Goal: Find specific page/section: Find specific page/section

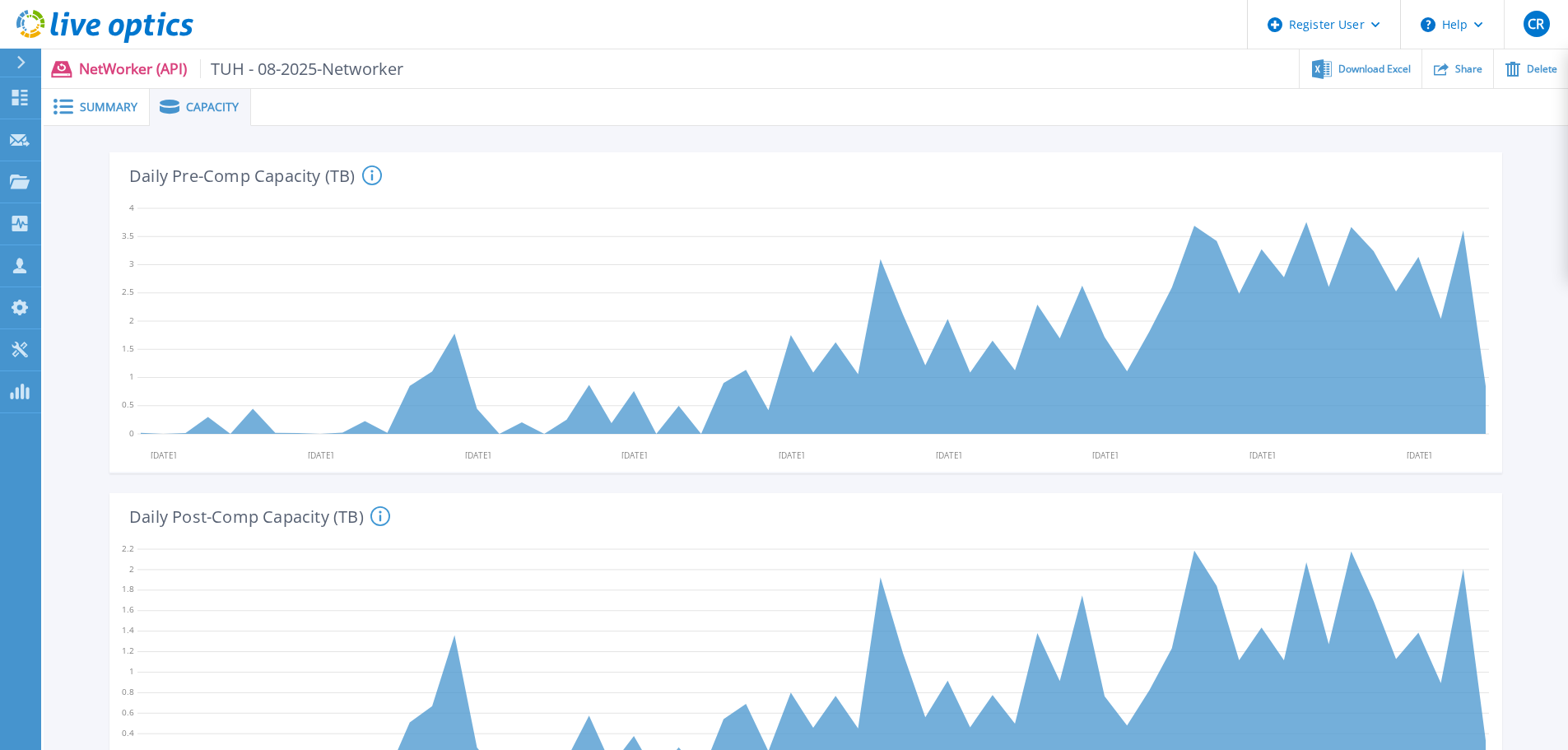
click at [117, 63] on p "NetWorker (API) TUH - 08-2025-Networker" at bounding box center [242, 69] width 325 height 19
click at [76, 114] on span at bounding box center [61, 106] width 36 height 16
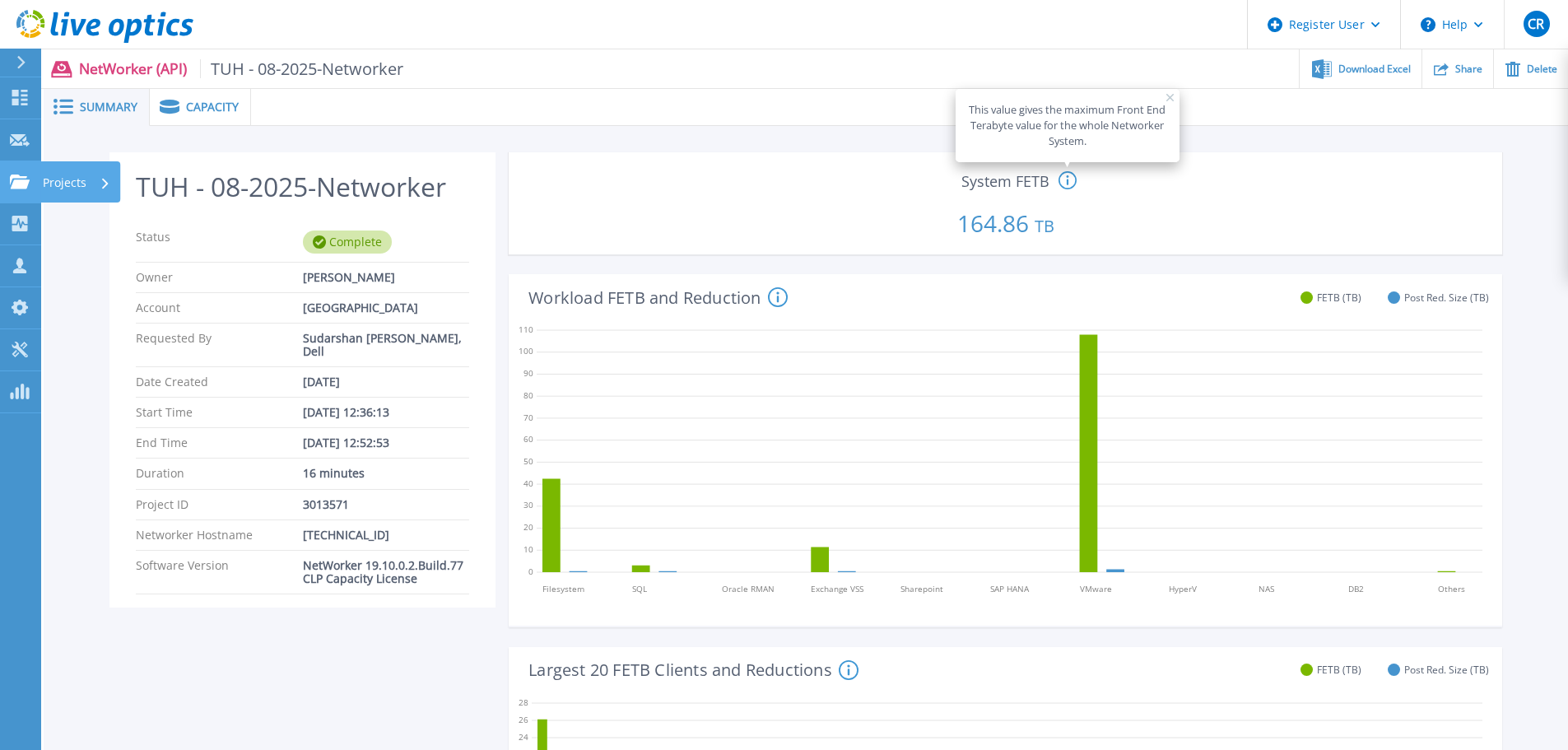
click at [22, 178] on icon at bounding box center [19, 181] width 20 height 14
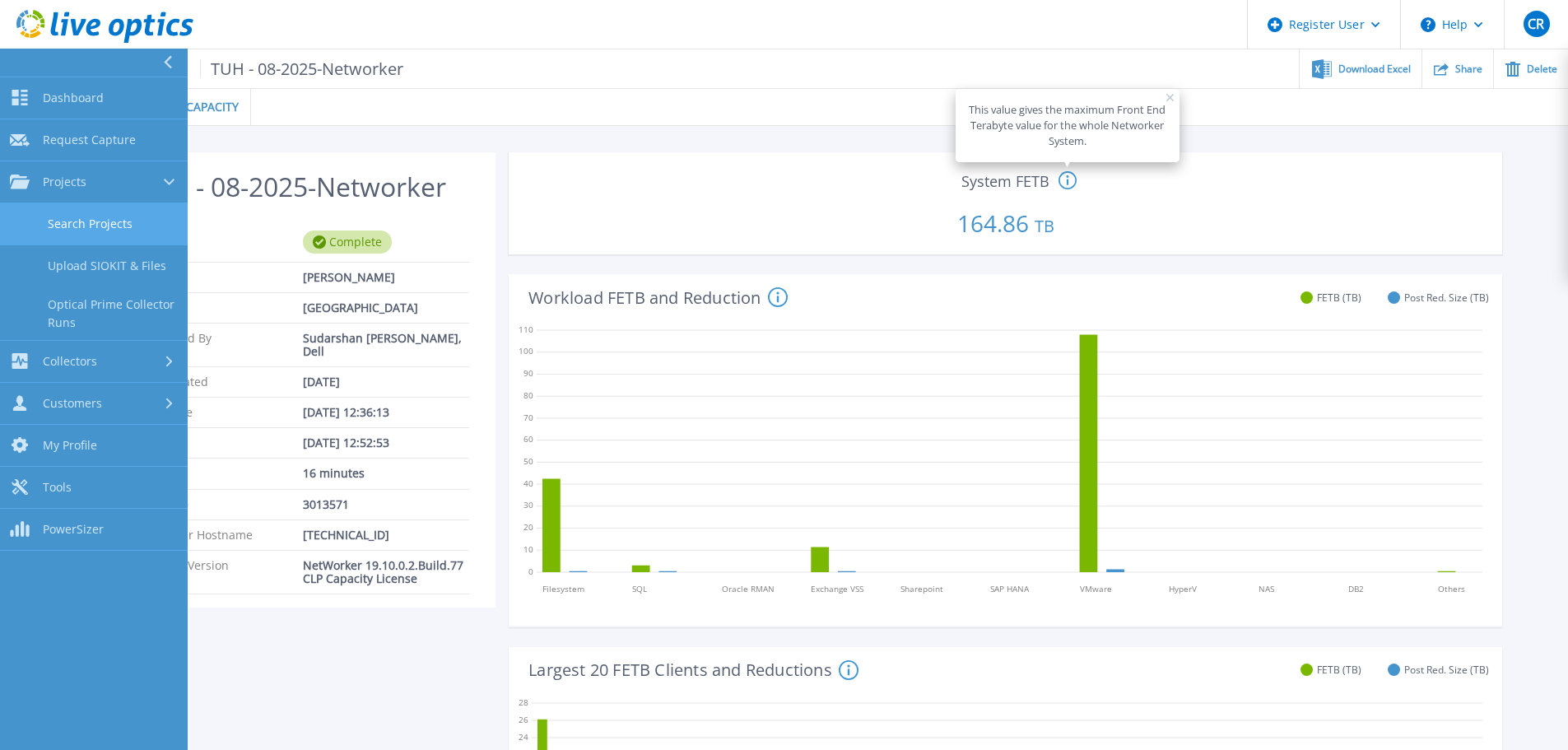
click at [75, 214] on link "Search Projects" at bounding box center [94, 224] width 187 height 42
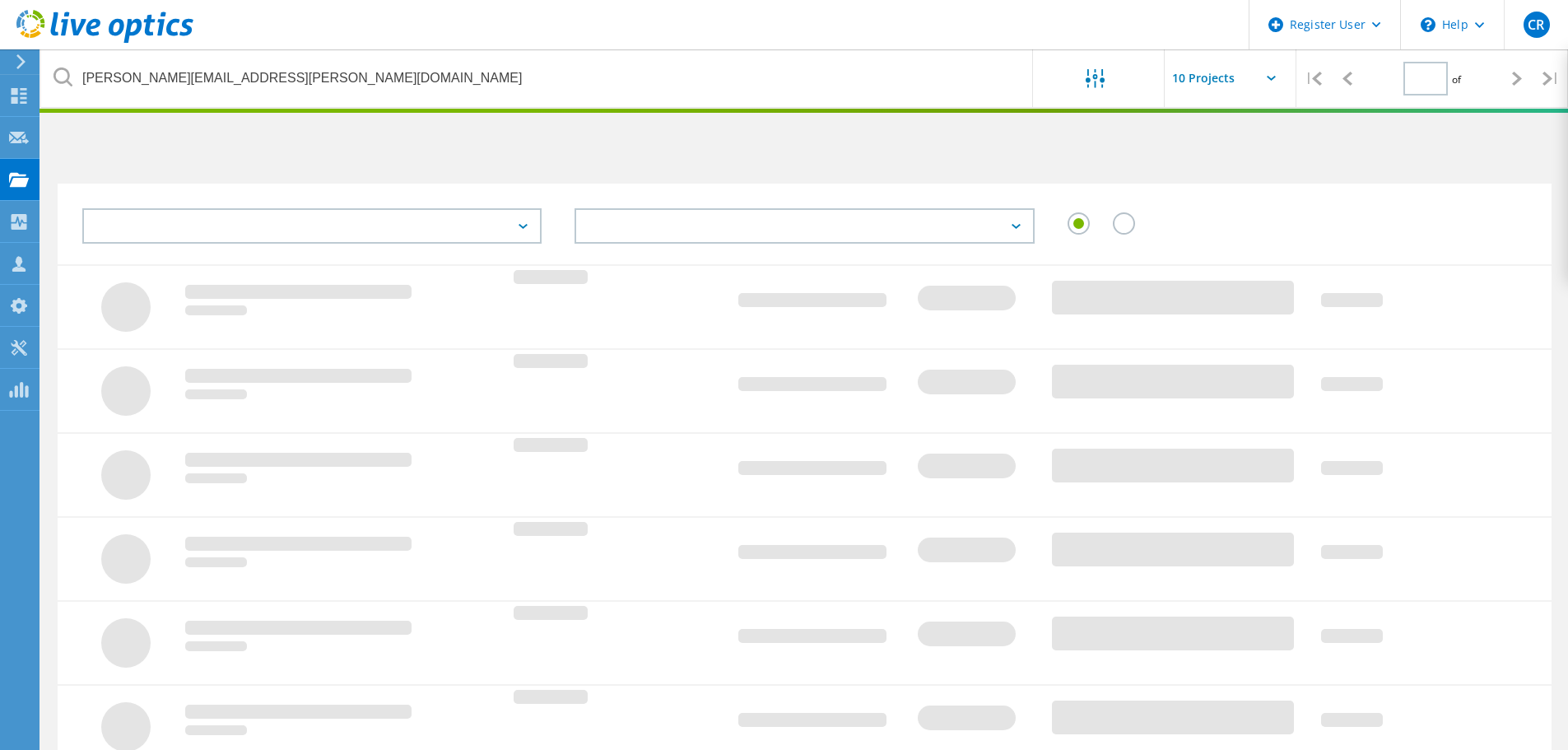
type input "1"
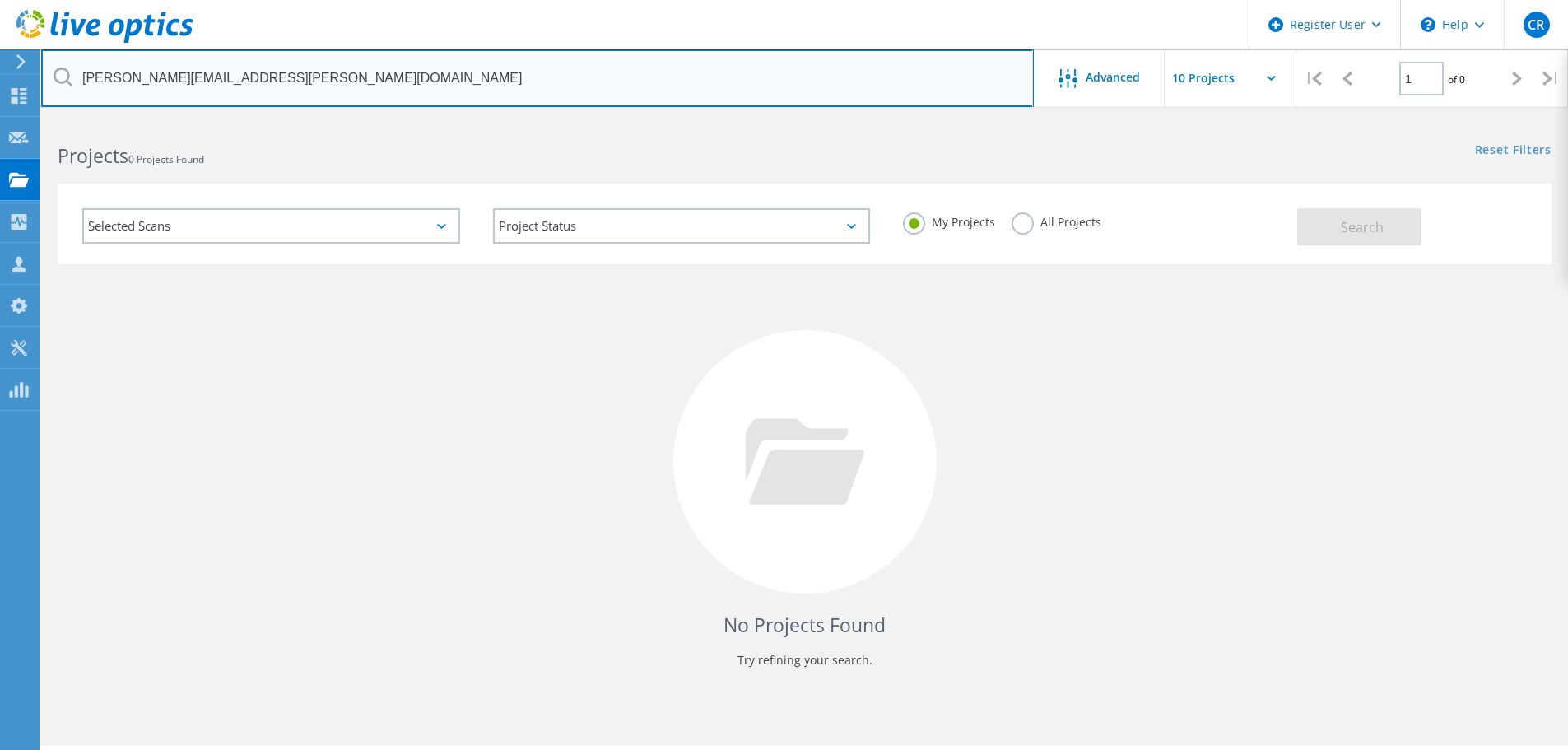
drag, startPoint x: 319, startPoint y: 84, endPoint x: 0, endPoint y: 56, distance: 320.2
click at [0, 119] on div "Register User \n Help Explore Helpful Articles Contact Support CR Dell User Col…" at bounding box center [784, 457] width 1568 height 675
type input "y"
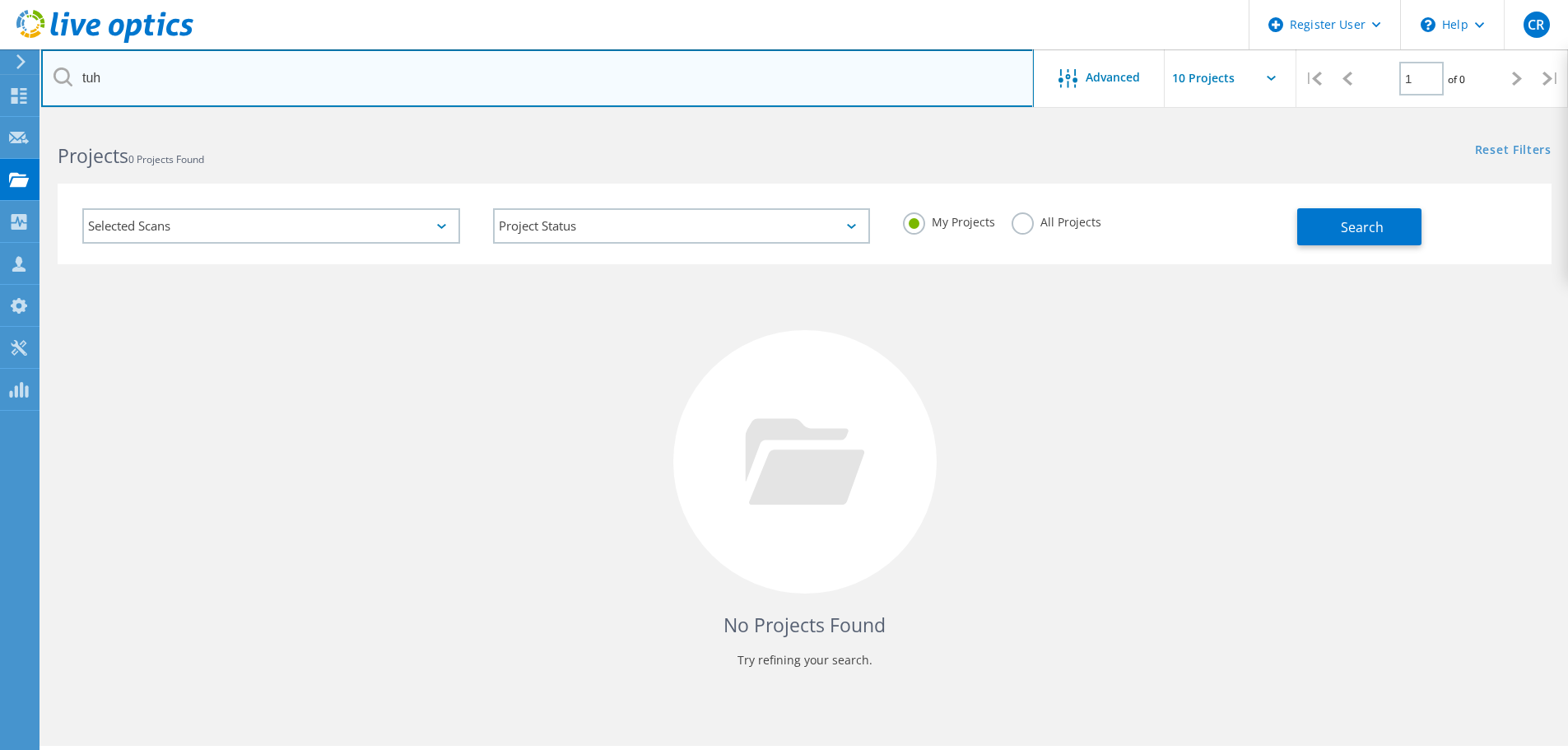
type input "tuh"
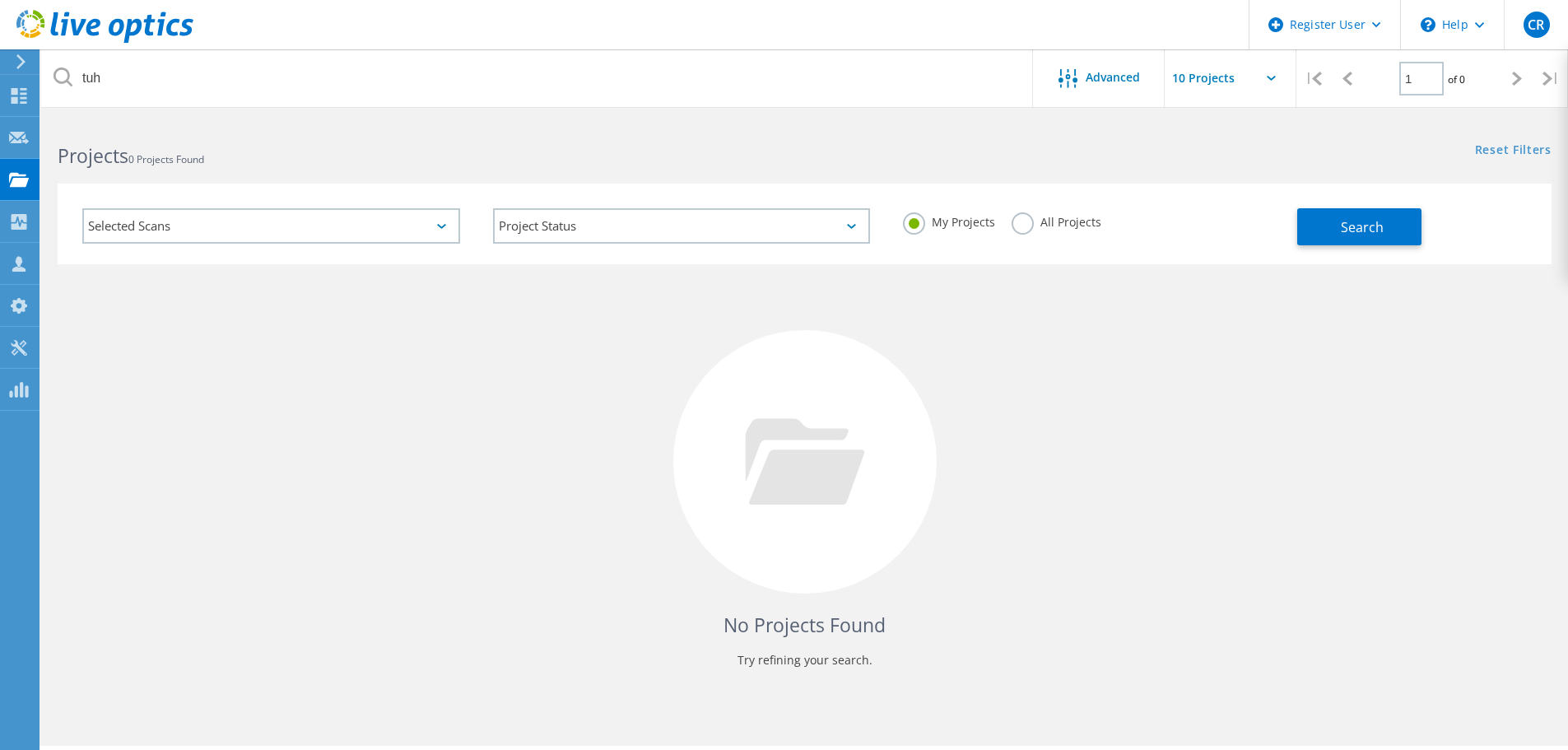
click at [1054, 226] on label "All Projects" at bounding box center [1055, 219] width 90 height 16
click at [0, 0] on input "All Projects" at bounding box center [0, 0] width 0 height 0
click at [1422, 242] on div "Search" at bounding box center [1420, 218] width 246 height 54
click at [1380, 229] on span "Search" at bounding box center [1361, 227] width 43 height 18
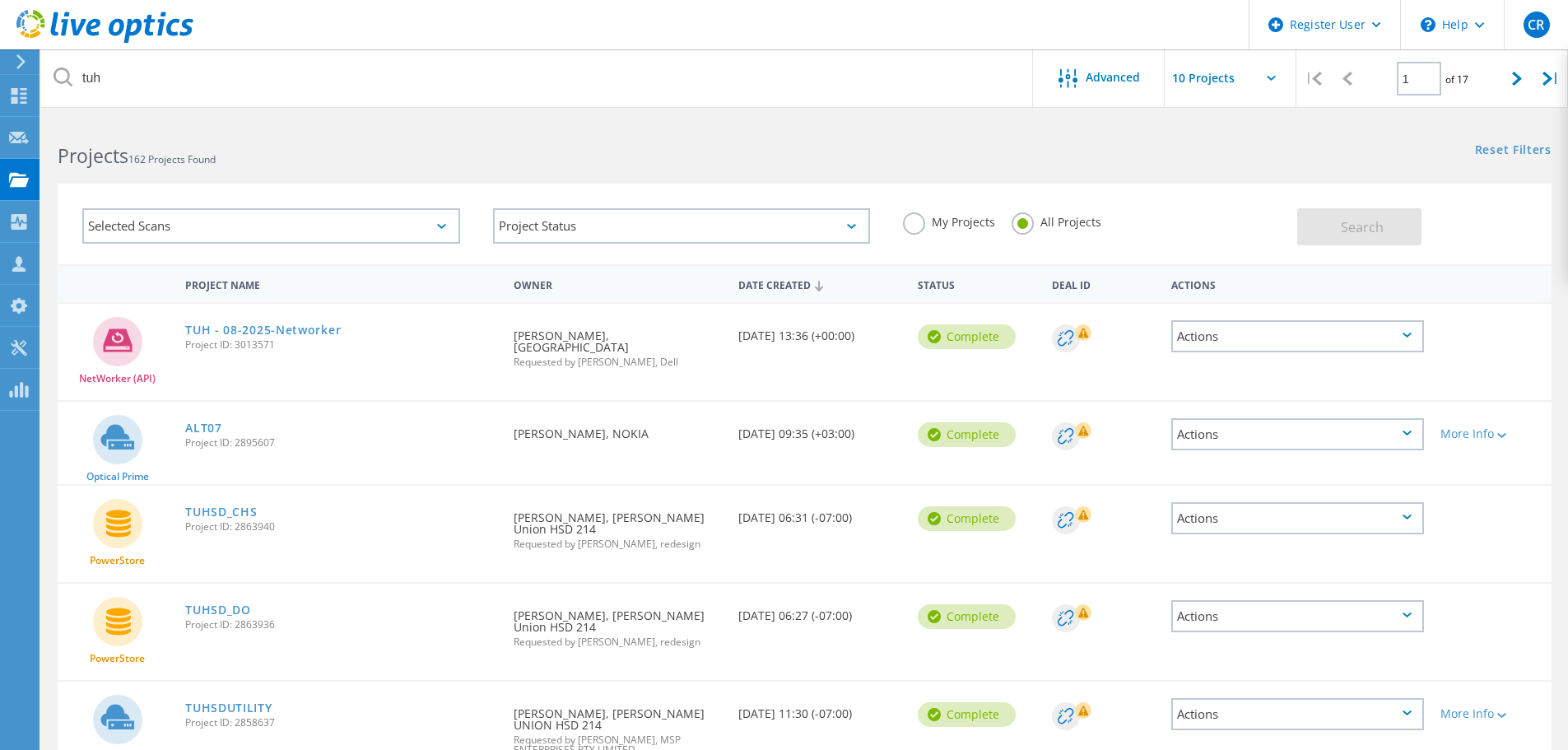
click at [211, 222] on div "Selected Scans" at bounding box center [270, 225] width 377 height 35
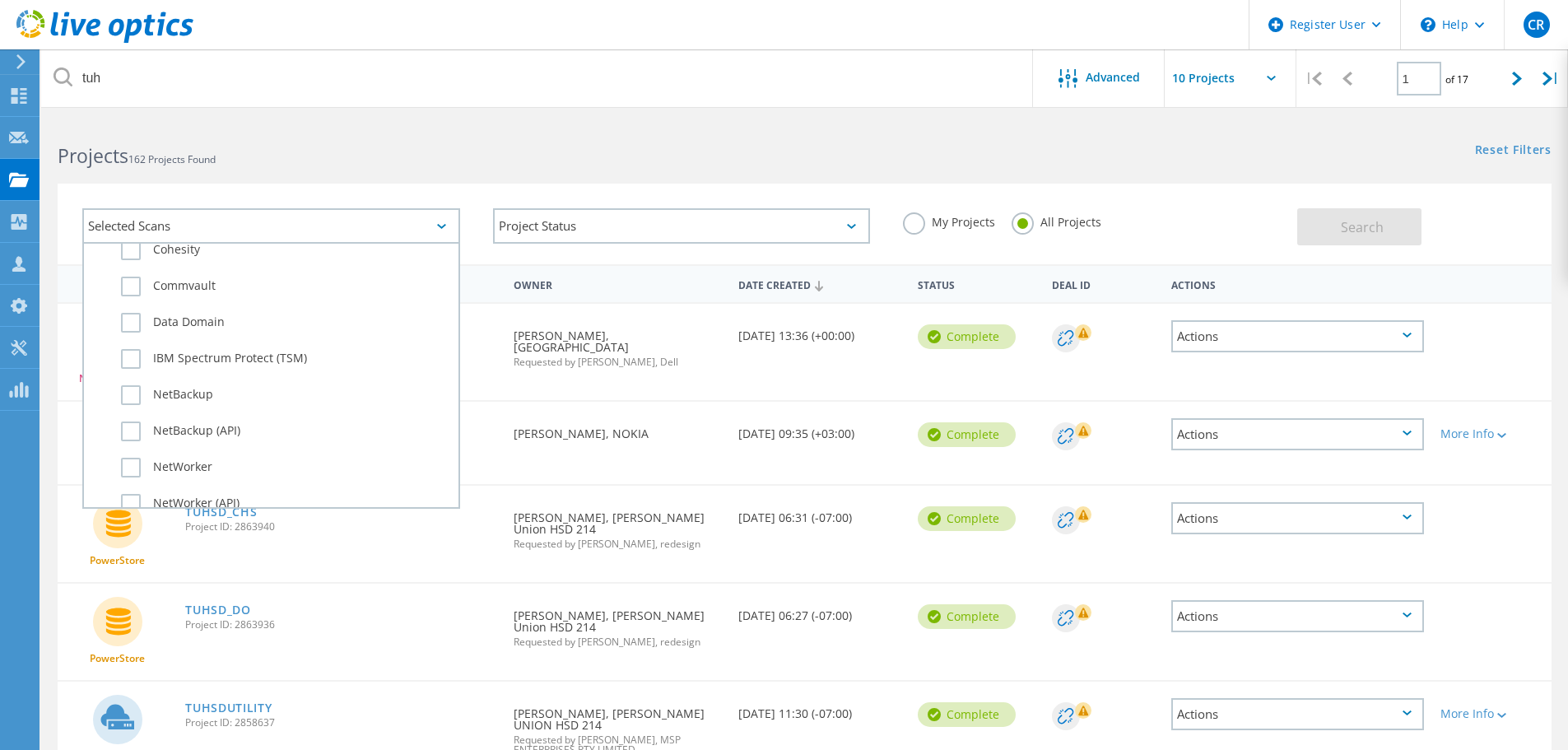
scroll to position [987, 0]
click at [128, 466] on label "NetWorker" at bounding box center [286, 466] width 329 height 20
click at [0, 0] on input "NetWorker" at bounding box center [0, 0] width 0 height 0
click at [1332, 248] on div "Selected Scans 1 Server & Cloud Optical Prime AWS Azure Nutanix RVTools Kuberne…" at bounding box center [804, 223] width 1493 height 80
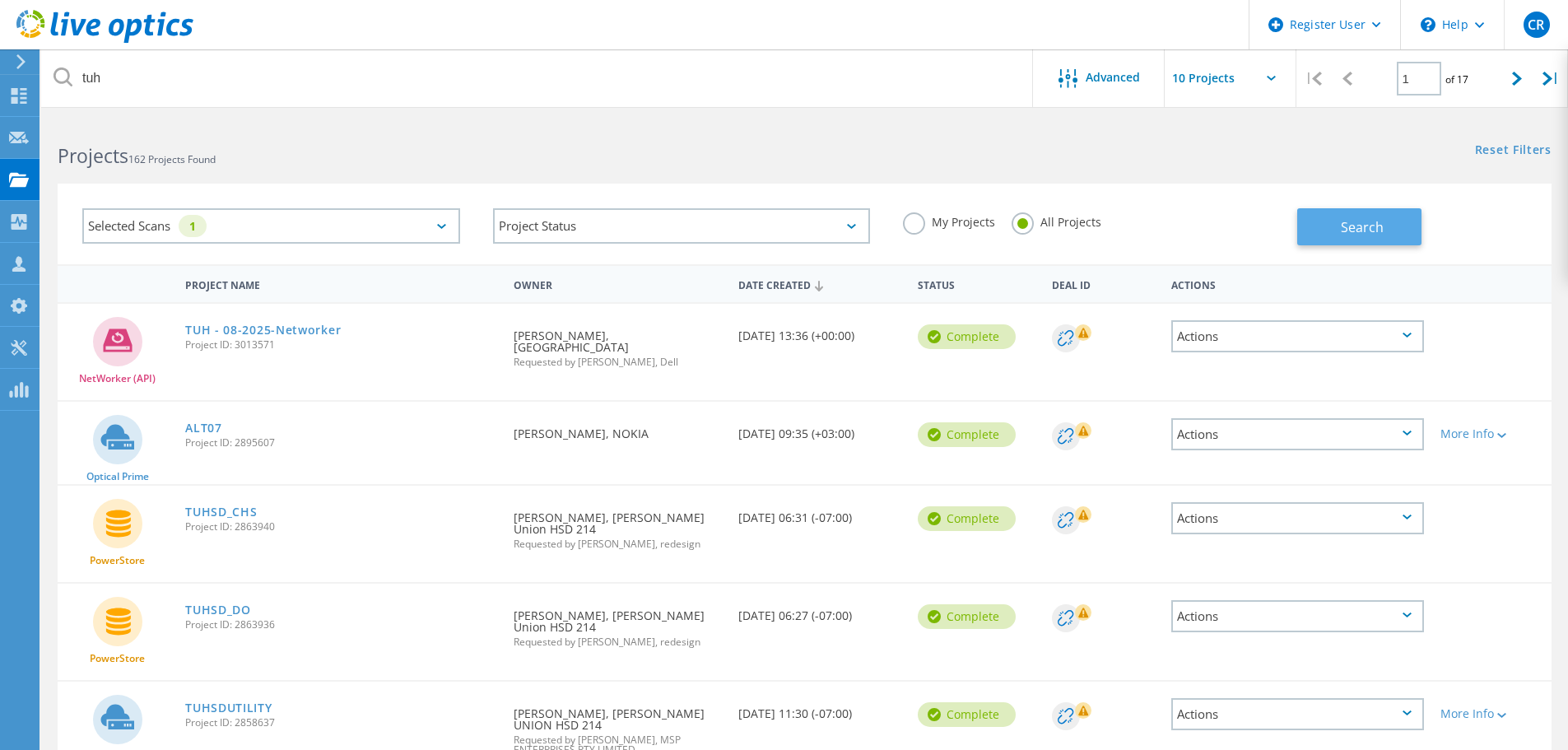
click at [1329, 229] on button "Search" at bounding box center [1358, 226] width 124 height 37
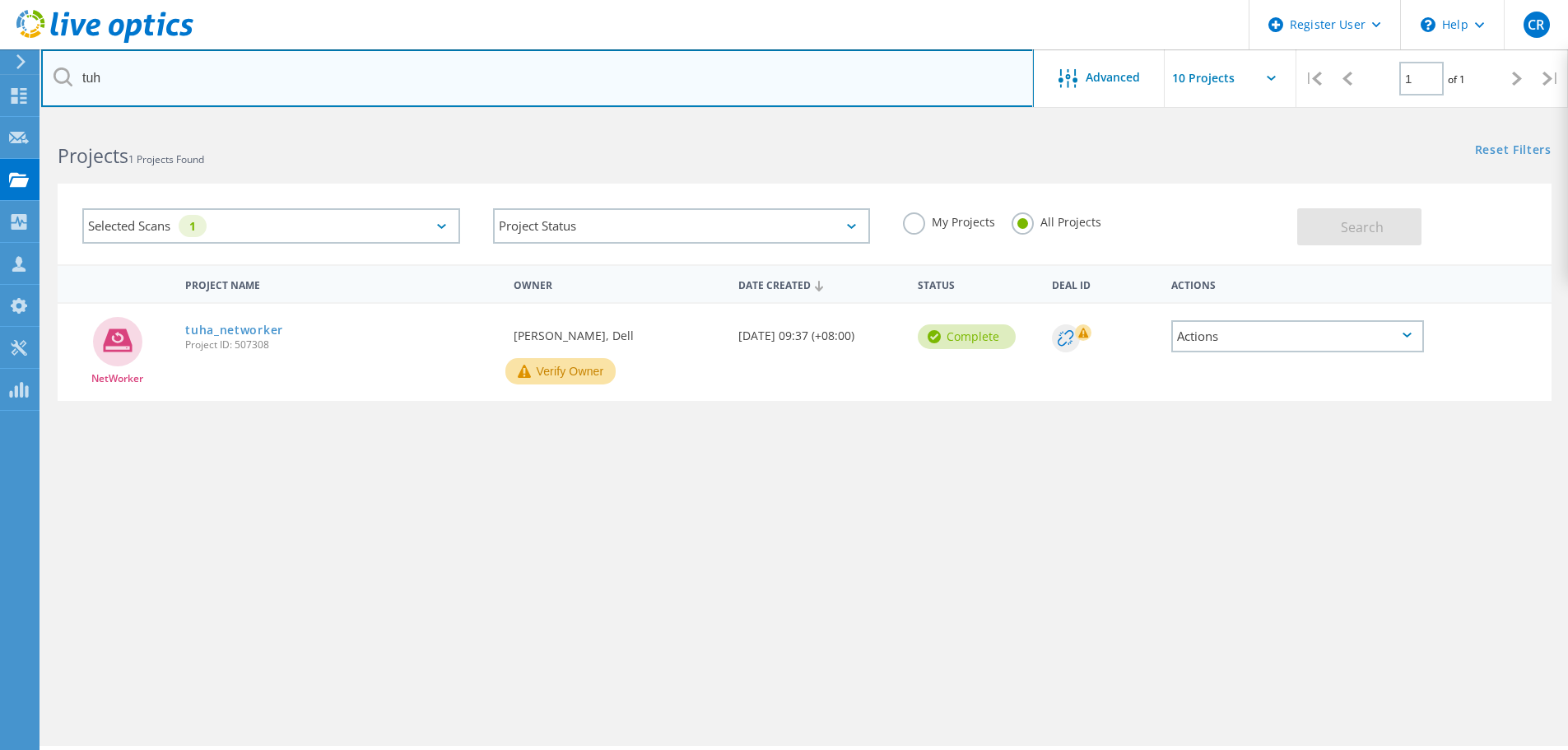
click at [112, 74] on input "tuh" at bounding box center [537, 78] width 992 height 58
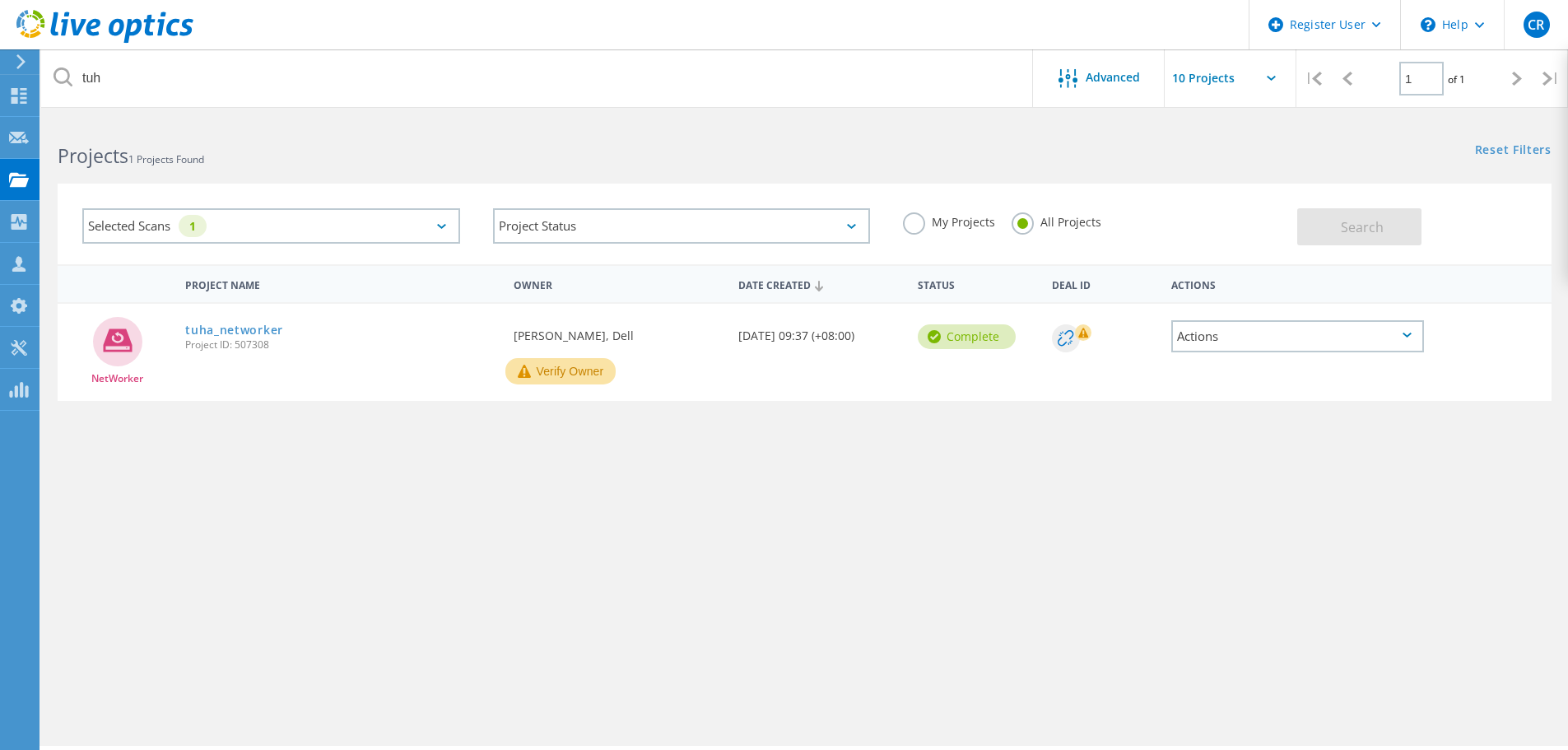
click at [271, 224] on div "Selected Scans 1" at bounding box center [270, 225] width 377 height 35
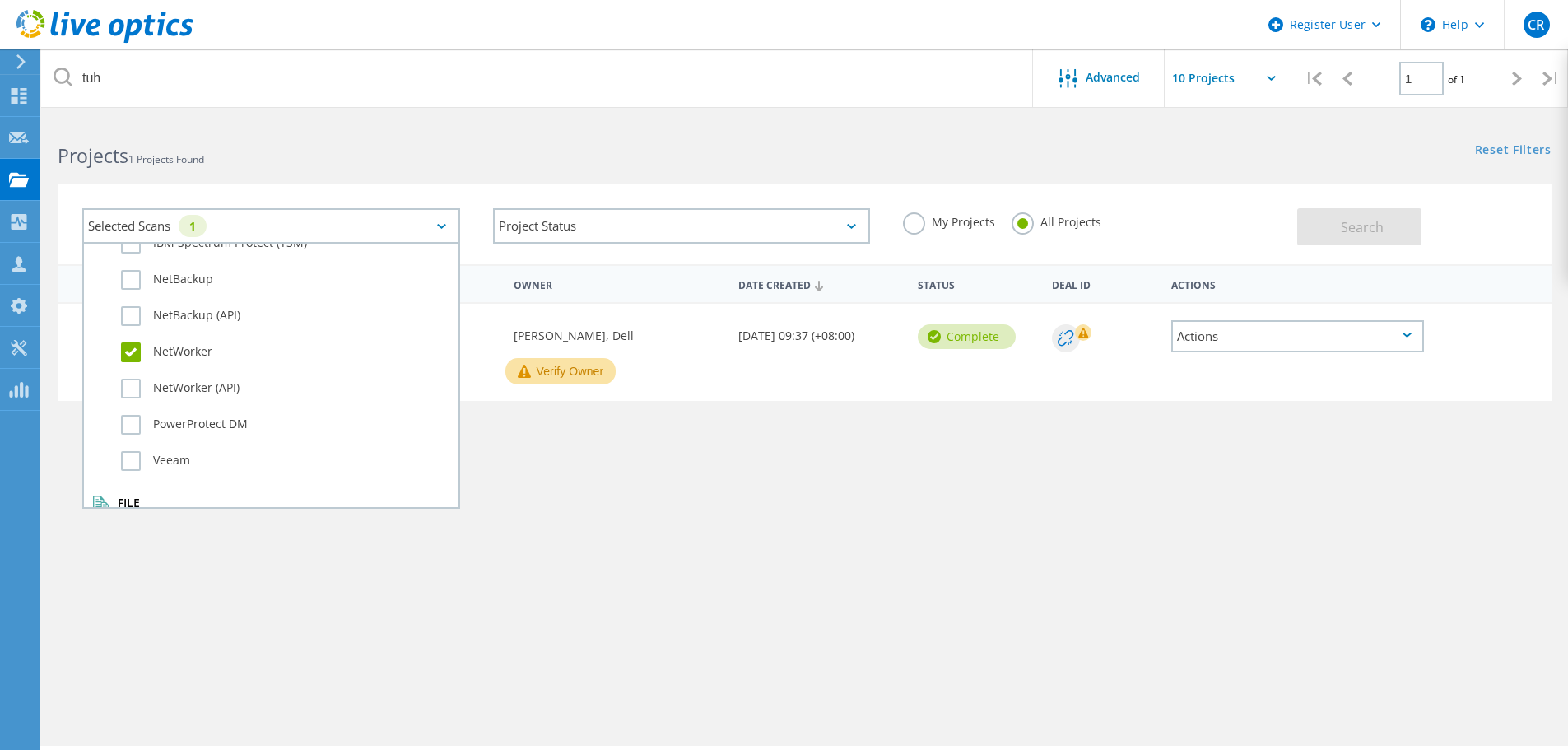
scroll to position [1157, 0]
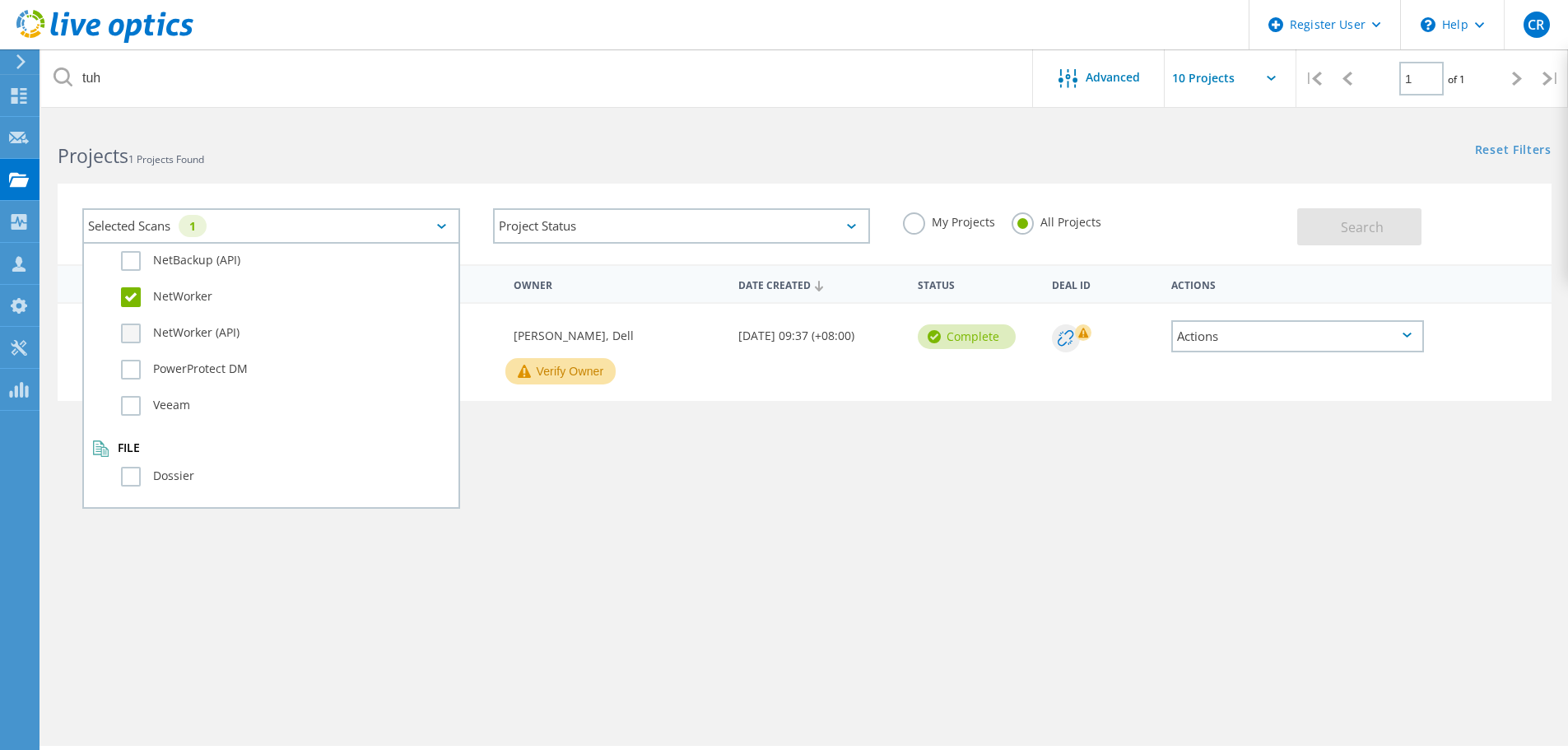
click at [125, 341] on label "NetWorker (API)" at bounding box center [286, 333] width 329 height 20
click at [0, 0] on input "NetWorker (API)" at bounding box center [0, 0] width 0 height 0
click at [1326, 225] on button "Search" at bounding box center [1358, 226] width 124 height 37
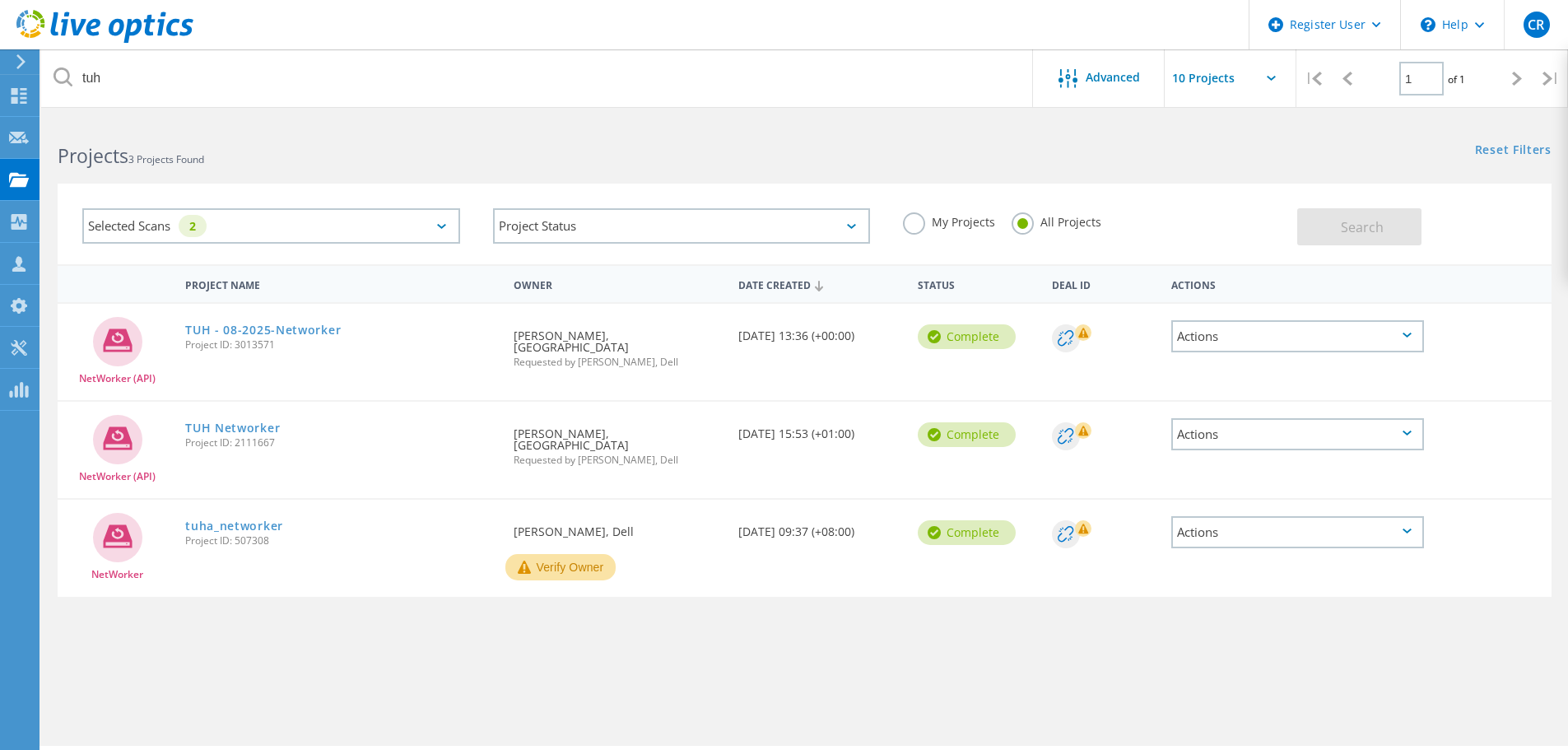
click at [1288, 443] on div "Actions" at bounding box center [1297, 434] width 253 height 32
click at [1277, 389] on div "View Project" at bounding box center [1298, 383] width 250 height 26
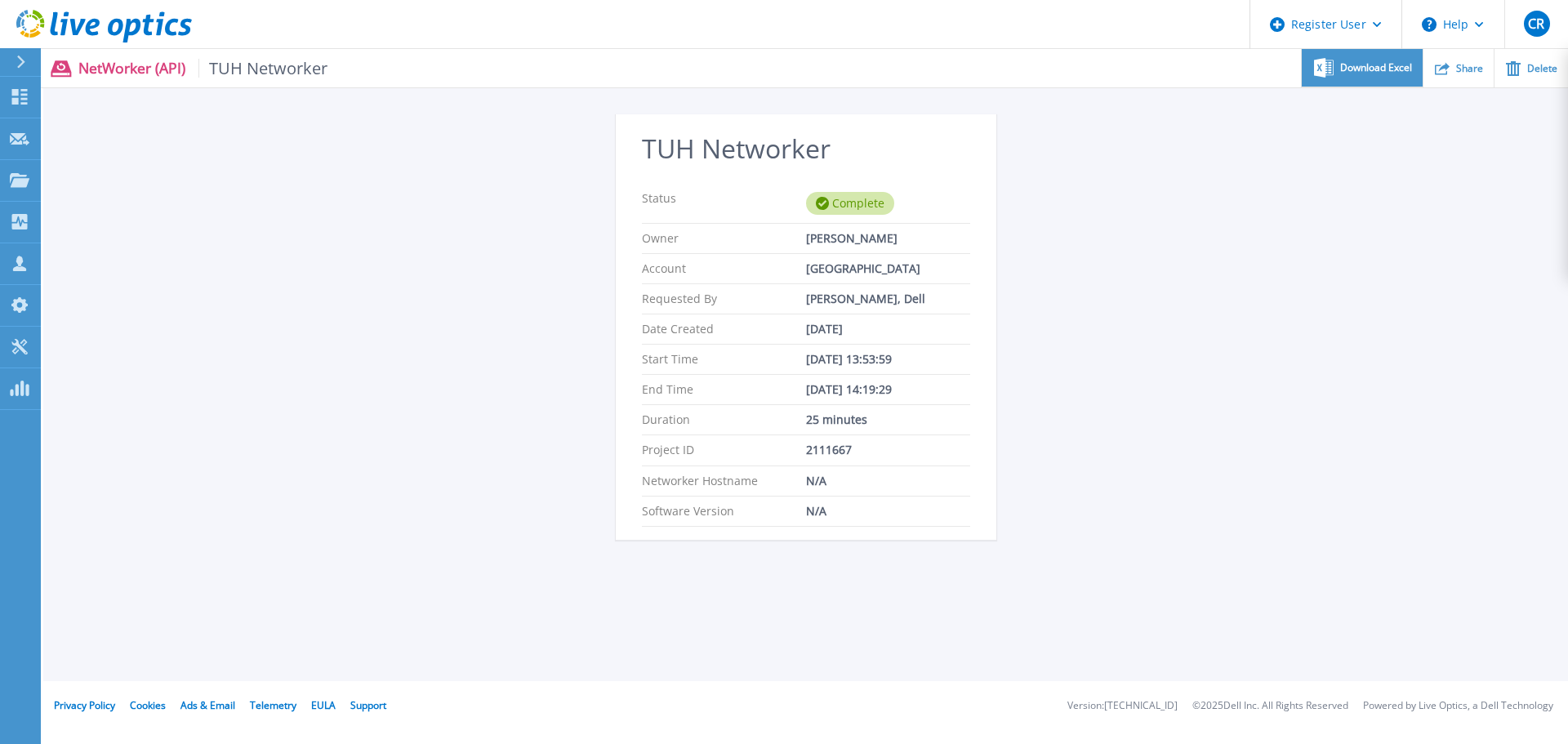
click at [1379, 63] on span "Download Excel" at bounding box center [1376, 68] width 72 height 9
